Goal: Task Accomplishment & Management: Complete application form

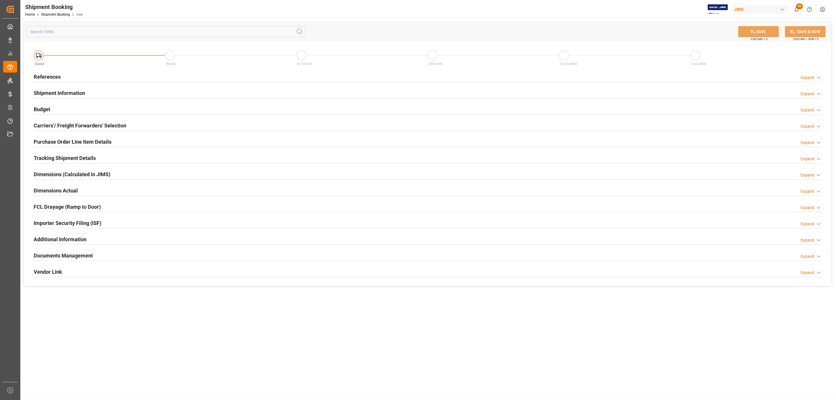
click at [69, 123] on h2 "Carriers'/ Freight Forwarders' Selection" at bounding box center [80, 126] width 93 height 8
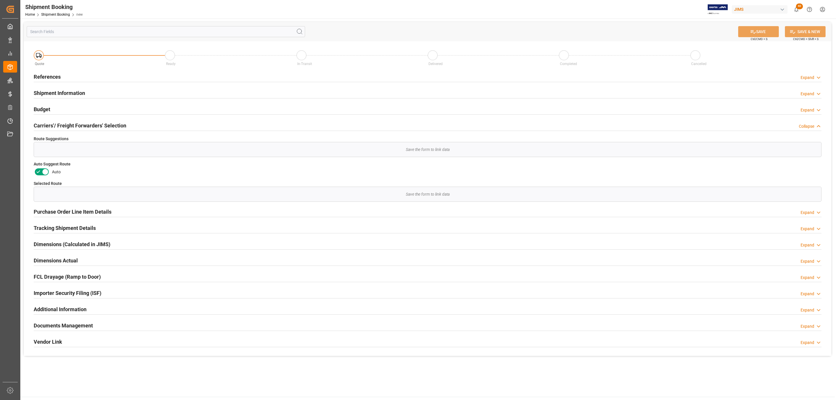
click at [46, 75] on h2 "References" at bounding box center [47, 77] width 27 height 8
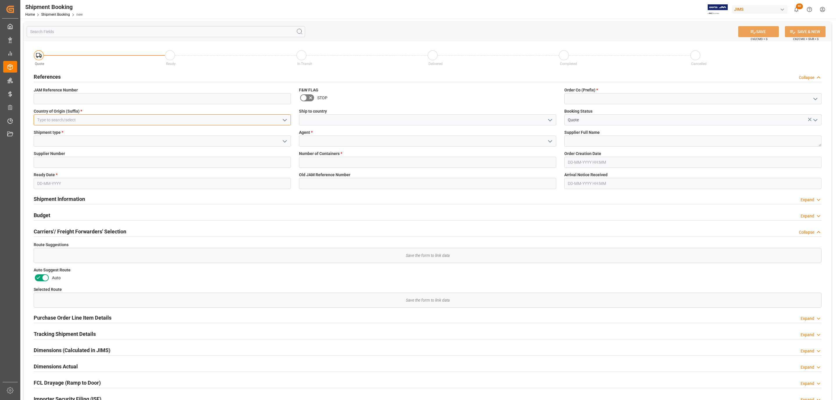
click at [62, 116] on input at bounding box center [162, 119] width 257 height 11
click at [61, 132] on div "CN" at bounding box center [162, 132] width 257 height 13
type input "CN"
click at [283, 142] on icon "open menu" at bounding box center [284, 141] width 7 height 7
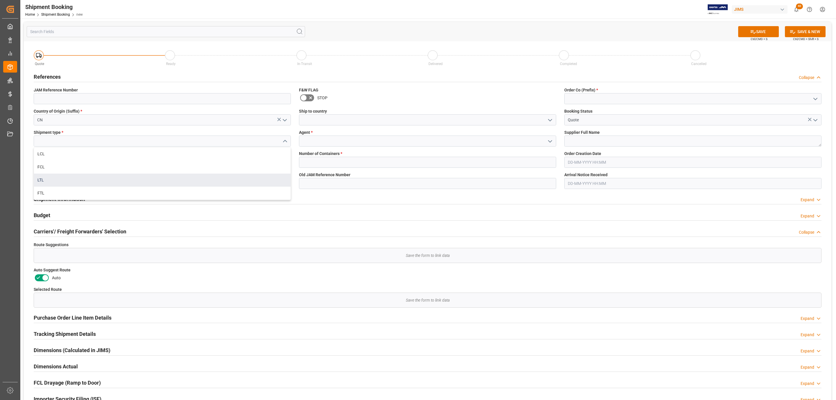
click at [60, 175] on div "LTL" at bounding box center [162, 180] width 257 height 13
type input "LTL"
click at [53, 159] on input at bounding box center [162, 162] width 257 height 11
click at [48, 182] on input "text" at bounding box center [162, 183] width 257 height 11
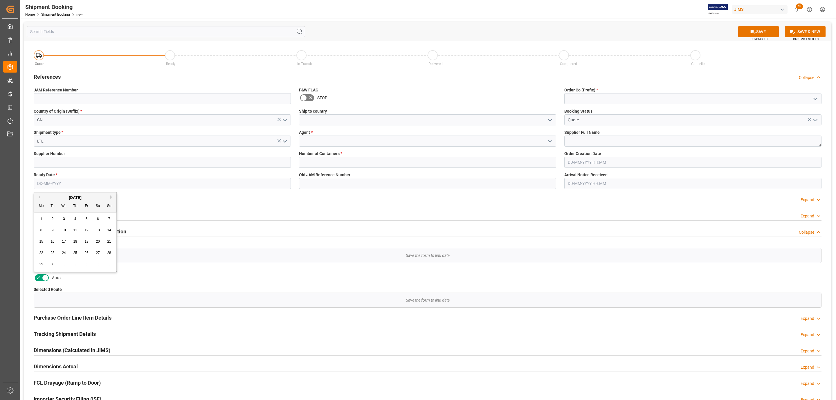
drag, startPoint x: 65, startPoint y: 262, endPoint x: 65, endPoint y: 258, distance: 4.4
click at [65, 262] on div "29 30 1 2 3 4 5" at bounding box center [75, 264] width 79 height 11
click at [42, 229] on span "8" at bounding box center [41, 230] width 2 height 4
type input "08-09-2025"
click at [504, 120] on input at bounding box center [427, 119] width 257 height 11
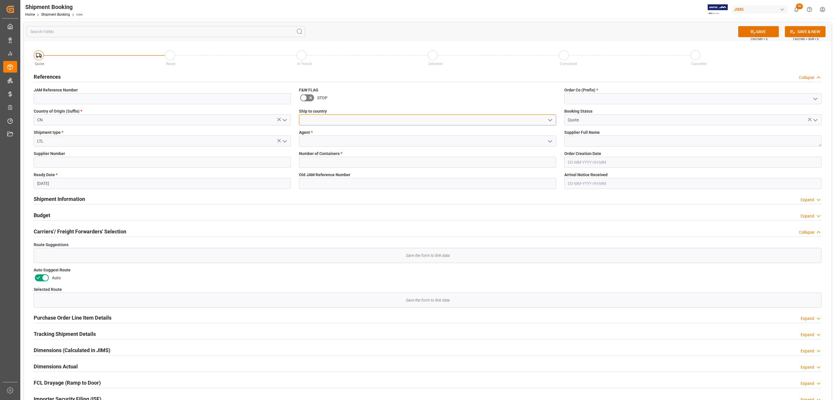
type input "Canada"
click at [334, 137] on div "Canada" at bounding box center [427, 132] width 257 height 13
click at [553, 141] on icon "open menu" at bounding box center [550, 141] width 7 height 7
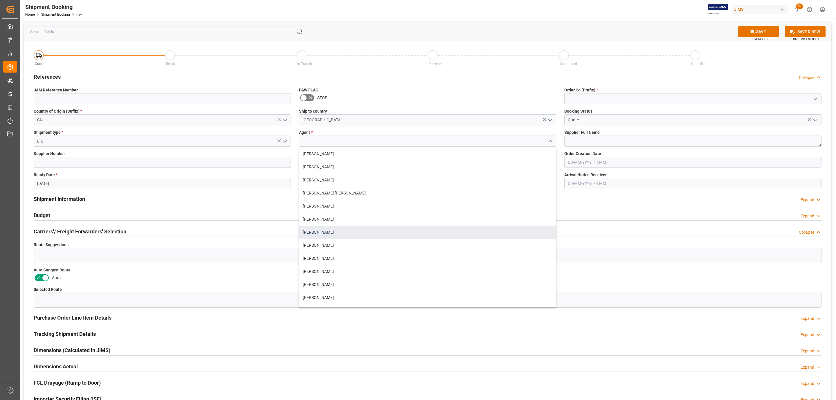
click at [328, 232] on div "[PERSON_NAME]" at bounding box center [427, 232] width 257 height 13
type input "[PERSON_NAME]"
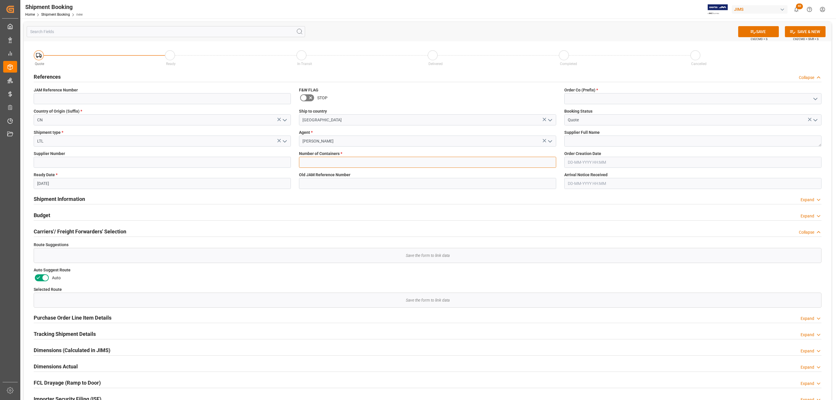
click at [322, 164] on input "text" at bounding box center [427, 162] width 257 height 11
type input "0"
click at [814, 99] on polyline "open menu" at bounding box center [815, 99] width 3 height 2
click at [624, 125] on div "77" at bounding box center [693, 124] width 257 height 13
type input "77"
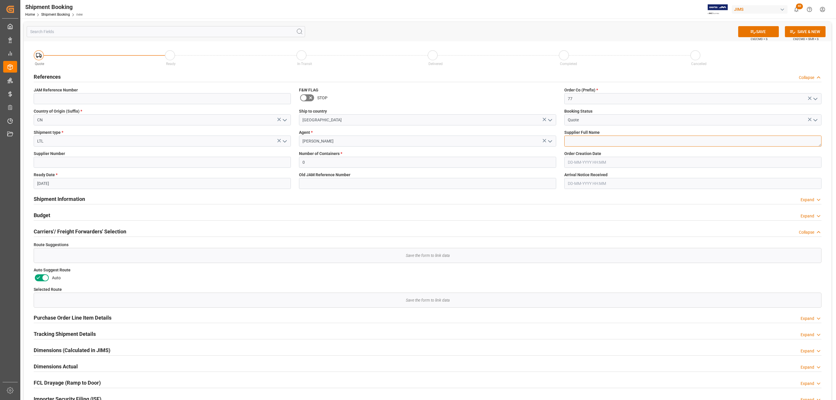
click at [585, 145] on textarea at bounding box center [692, 141] width 257 height 11
type textarea "Chauvet China"
click at [757, 31] on button "SAVE" at bounding box center [758, 31] width 41 height 11
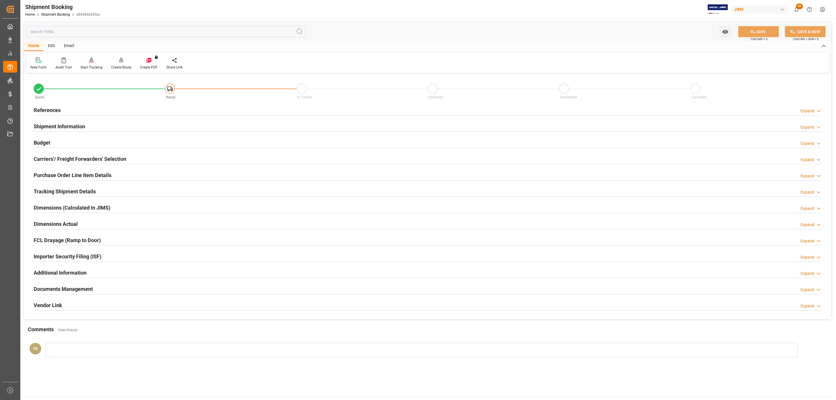
click at [76, 158] on h2 "Carriers'/ Freight Forwarders' Selection" at bounding box center [80, 159] width 93 height 8
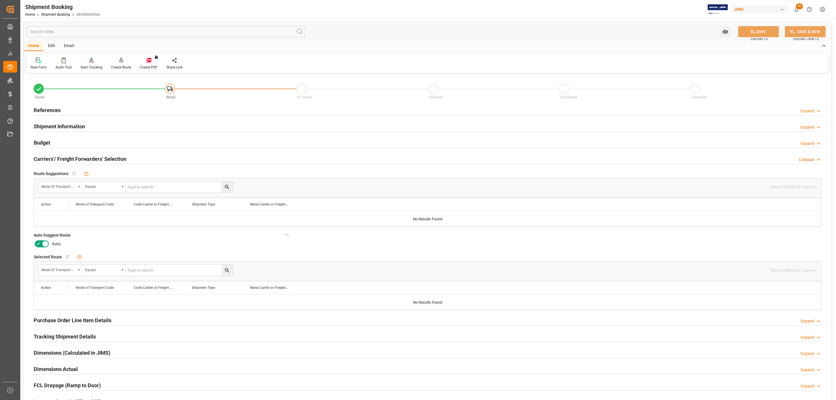
click at [42, 242] on icon at bounding box center [45, 243] width 7 height 7
click at [0, 0] on input "checkbox" at bounding box center [0, 0] width 0 height 0
click at [760, 36] on button "SAVE" at bounding box center [758, 31] width 41 height 11
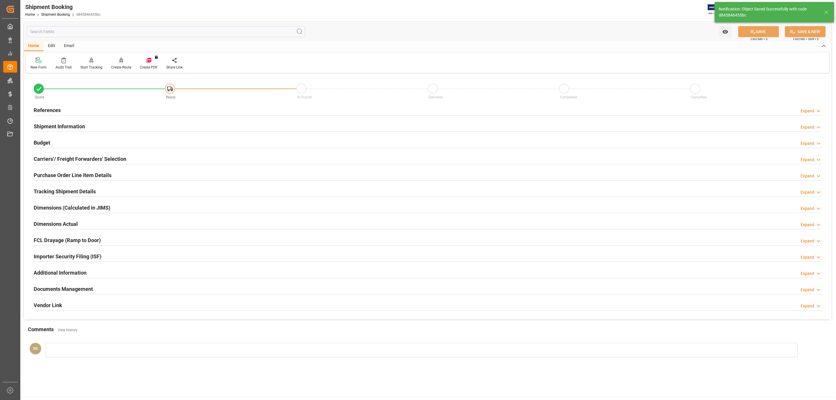
click at [121, 60] on icon at bounding box center [121, 59] width 4 height 5
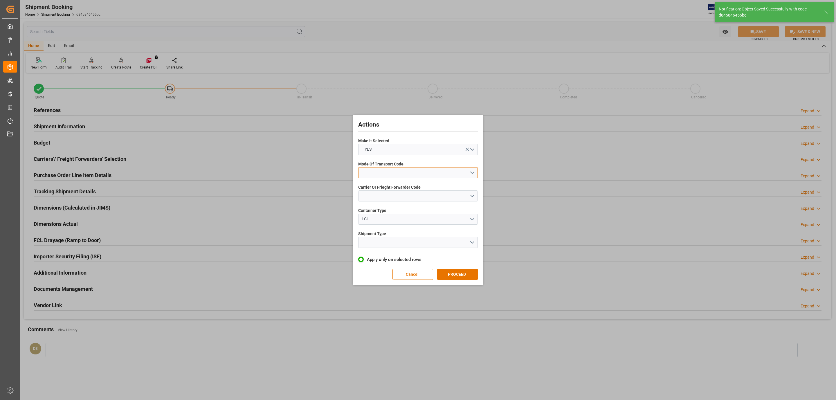
click at [397, 170] on button "open menu" at bounding box center [418, 172] width 120 height 11
click at [401, 210] on div "4- AIR FREIGHT" at bounding box center [418, 211] width 119 height 12
click at [389, 192] on button "open menu" at bounding box center [418, 195] width 120 height 11
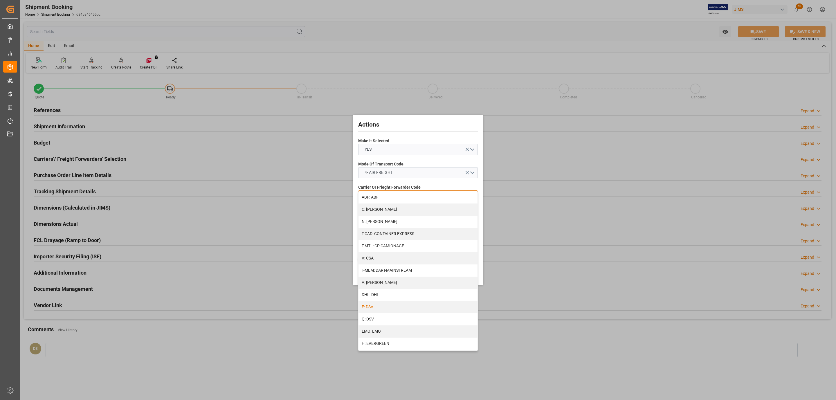
click at [380, 305] on div "E: DSV" at bounding box center [418, 307] width 119 height 12
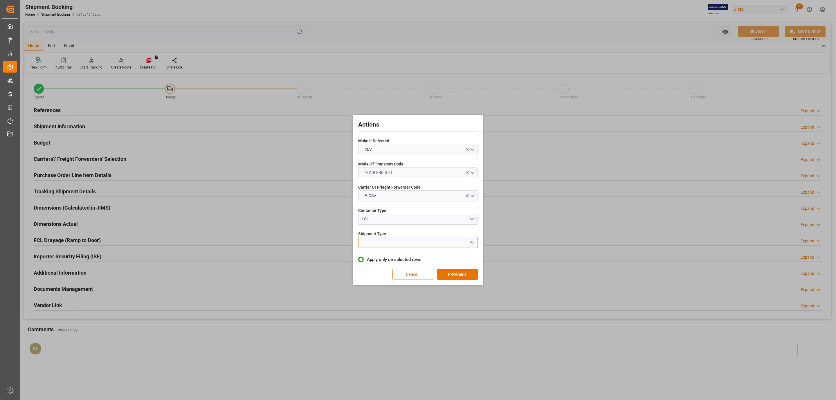
click at [377, 239] on button "open menu" at bounding box center [418, 242] width 120 height 11
click at [383, 242] on div "LTL" at bounding box center [418, 244] width 119 height 12
click at [468, 276] on button "PROCEED" at bounding box center [457, 274] width 41 height 11
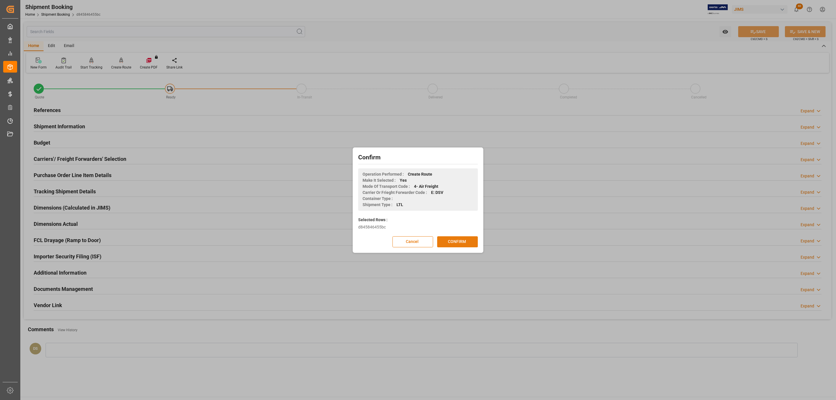
click at [462, 244] on button "CONFIRM" at bounding box center [457, 241] width 41 height 11
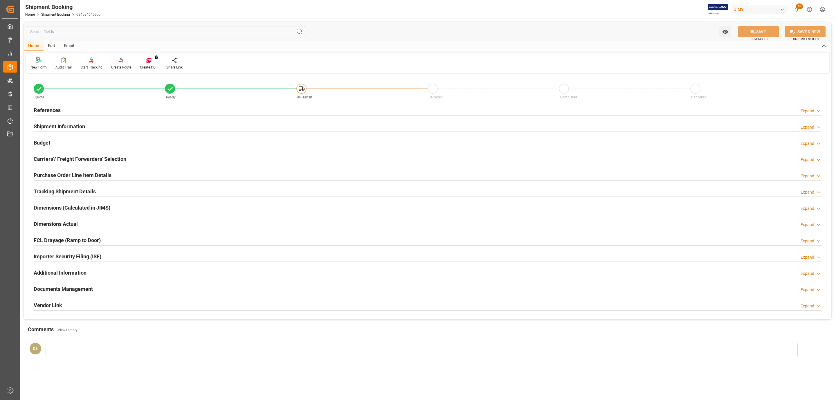
click at [72, 111] on div "References Expand" at bounding box center [428, 109] width 788 height 11
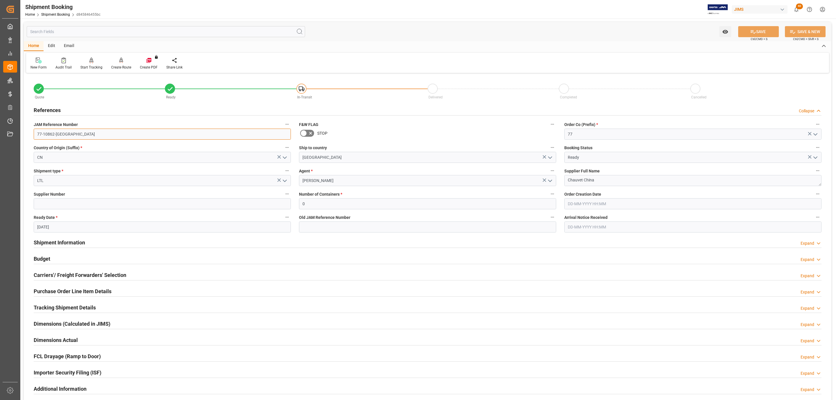
click at [73, 135] on input "77-10862-[GEOGRAPHIC_DATA]" at bounding box center [162, 134] width 257 height 11
click at [70, 303] on div "Tracking Shipment Details" at bounding box center [65, 307] width 62 height 11
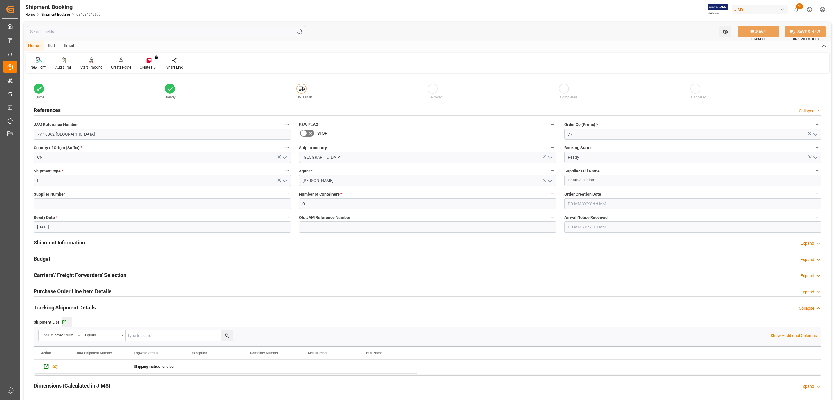
click at [65, 320] on button "Go to Shipment Tracking Grid" at bounding box center [67, 322] width 10 height 10
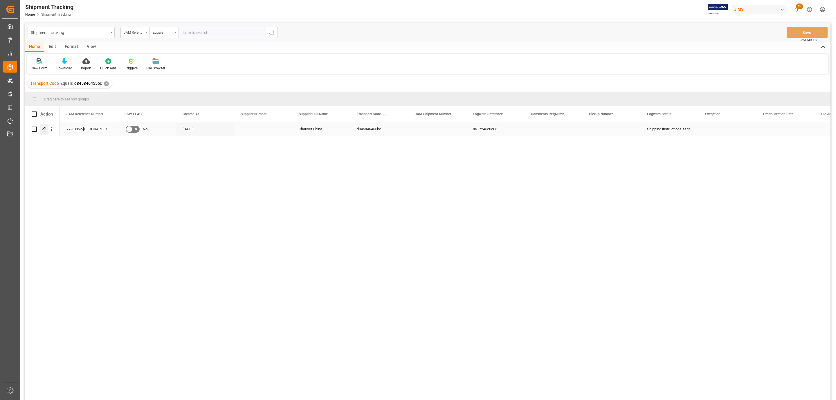
click at [41, 133] on div "Press SPACE to select this row." at bounding box center [44, 129] width 9 height 11
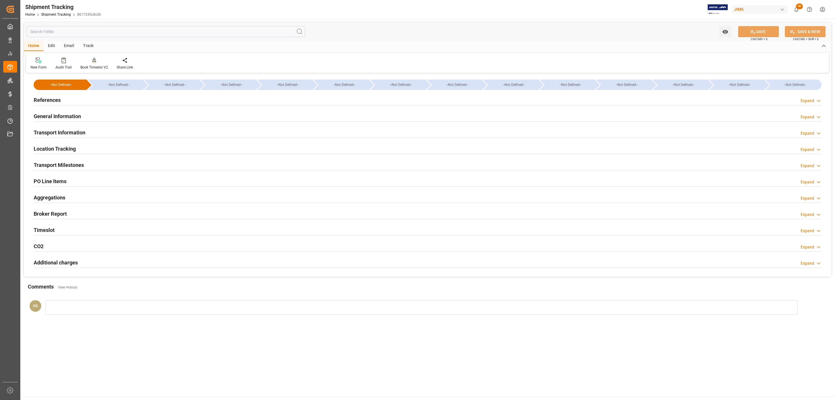
click at [63, 114] on h2 "General Information" at bounding box center [57, 116] width 47 height 8
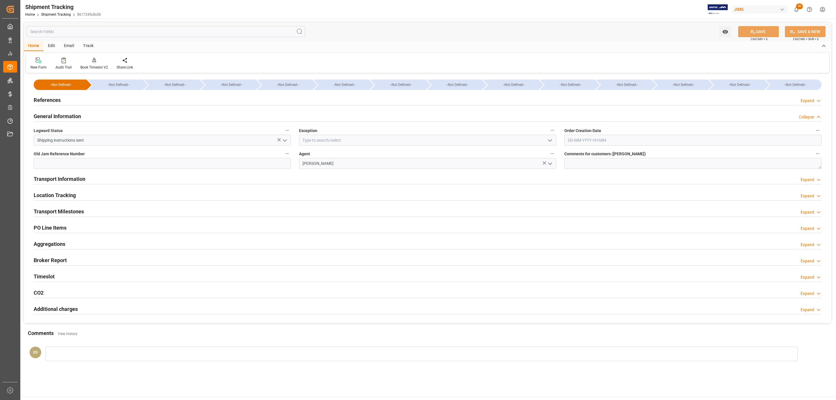
click at [552, 140] on icon "open menu" at bounding box center [550, 140] width 7 height 7
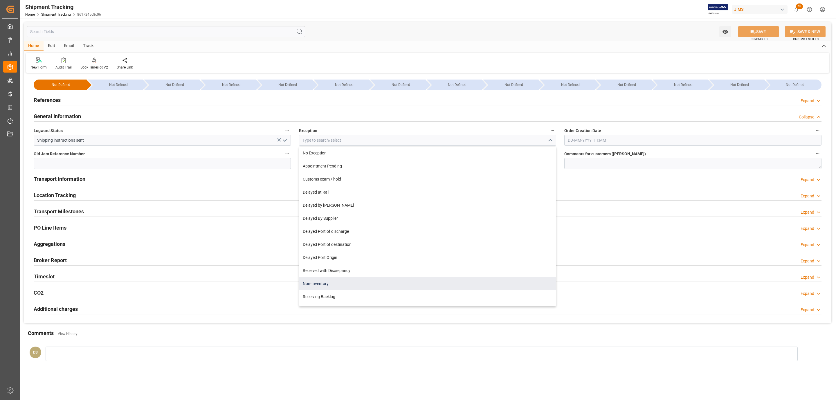
click at [329, 278] on div "Non-Inventory" at bounding box center [427, 283] width 257 height 13
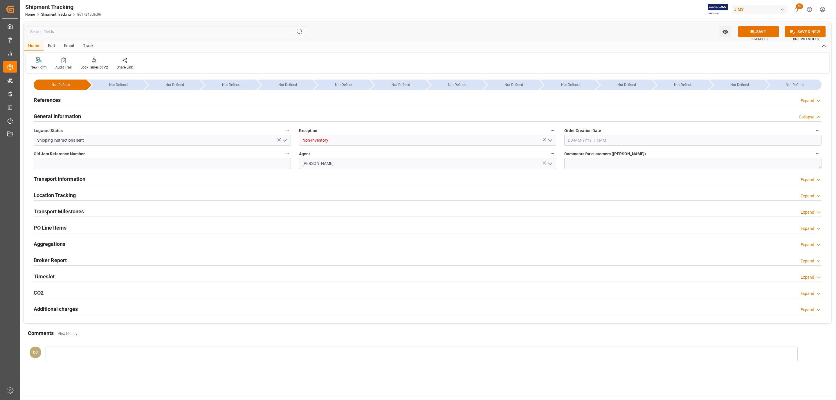
type input "Non-Inventory"
click at [758, 31] on button "SAVE" at bounding box center [758, 31] width 41 height 11
